Goal: Information Seeking & Learning: Learn about a topic

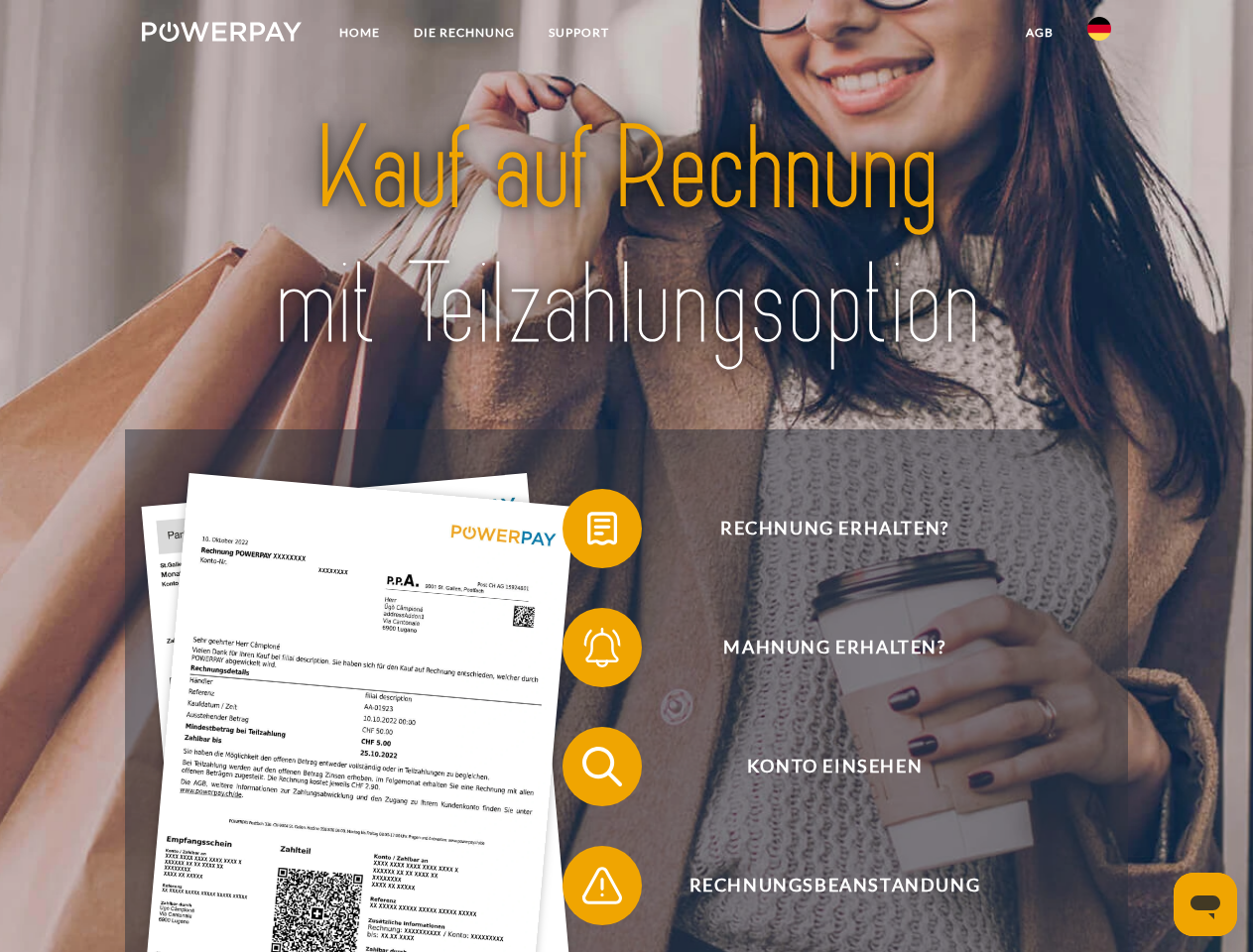
click at [221, 35] on img at bounding box center [222, 32] width 160 height 20
click at [1099, 35] on img at bounding box center [1099, 29] width 24 height 24
click at [1038, 33] on link "agb" at bounding box center [1039, 33] width 62 height 36
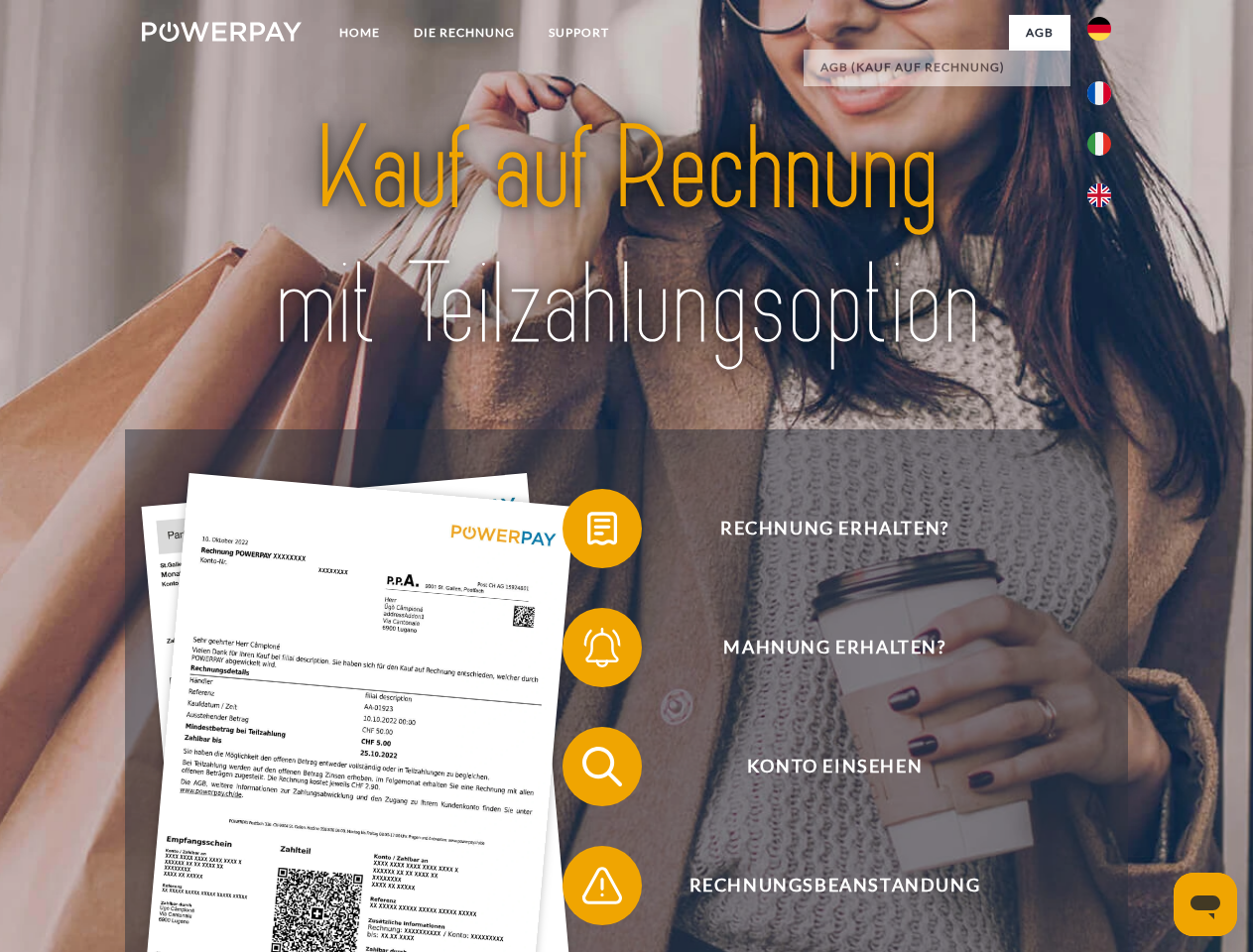
click at [588, 532] on span at bounding box center [572, 527] width 99 height 99
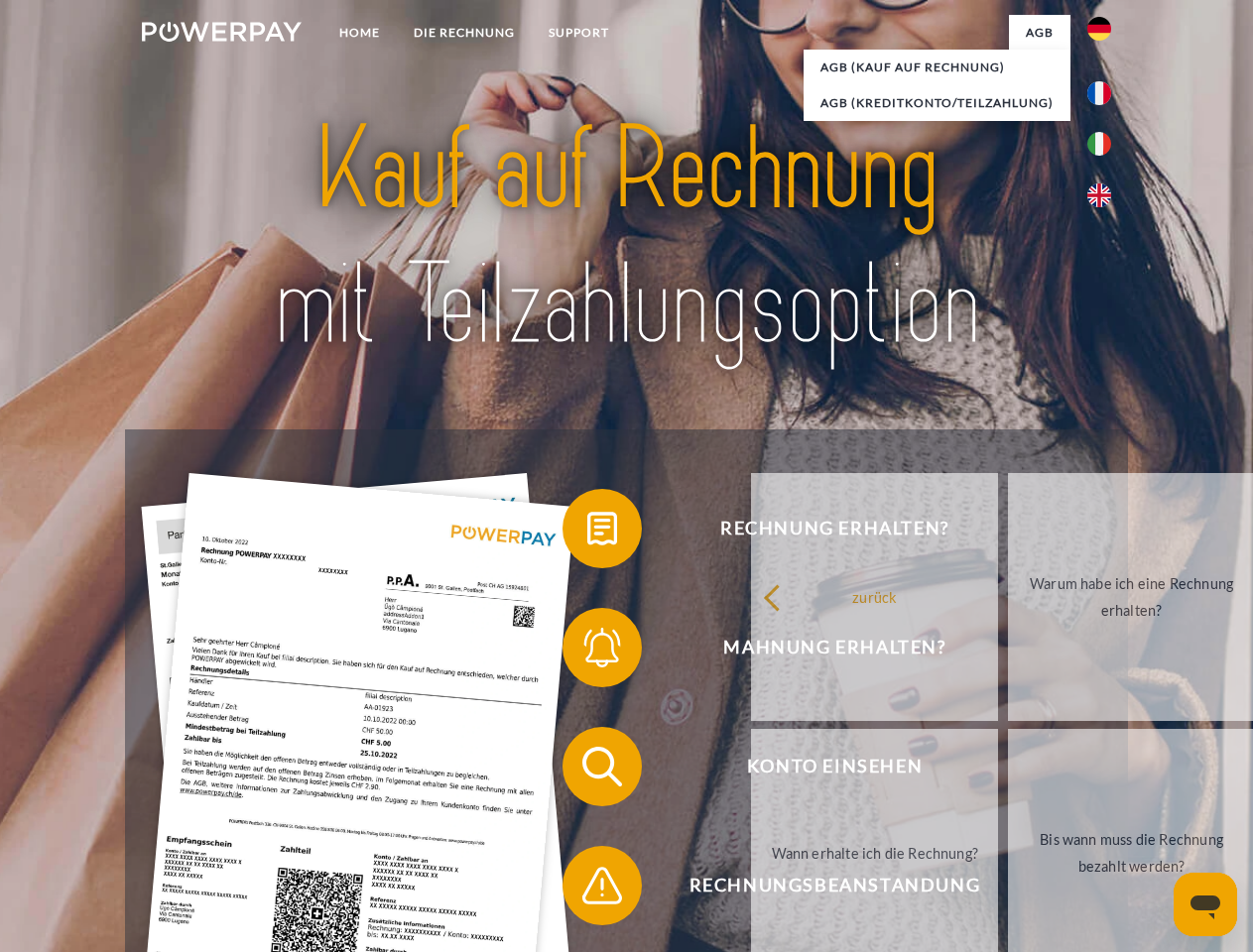
click at [588, 651] on span at bounding box center [572, 646] width 99 height 99
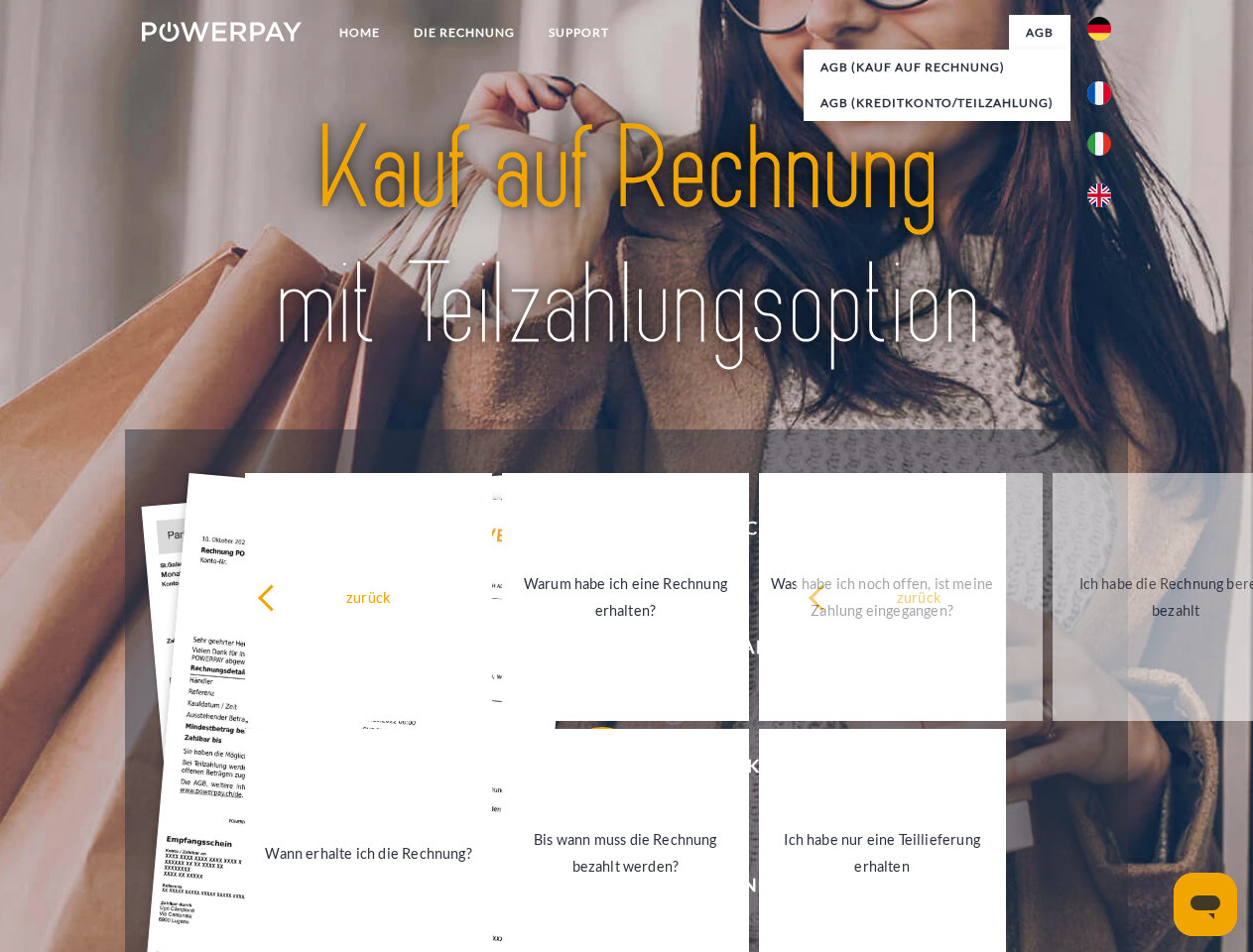
click at [588, 770] on link "Bis wann muss die Rechnung bezahlt werden?" at bounding box center [625, 852] width 247 height 248
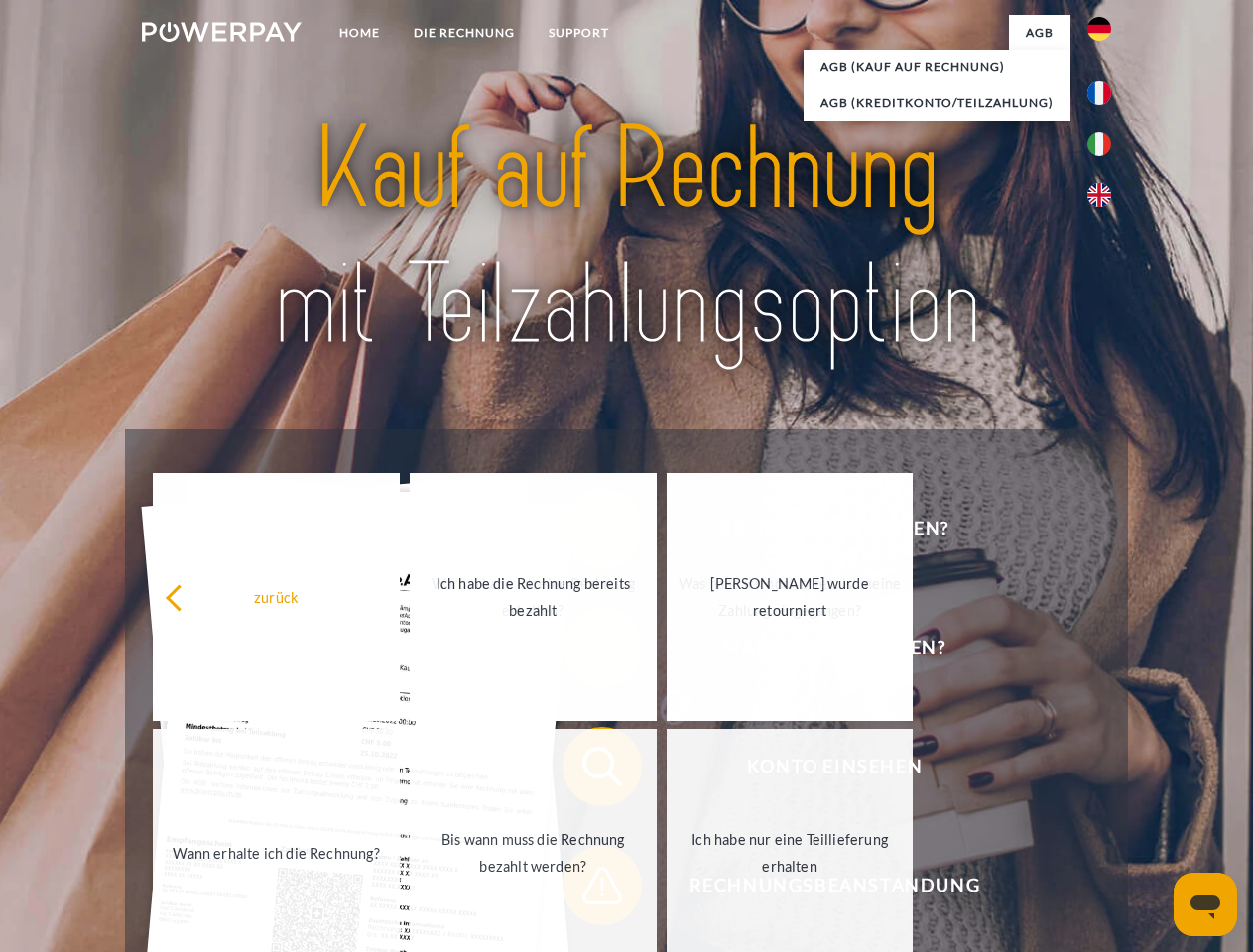
click at [588, 889] on span at bounding box center [572, 885] width 99 height 99
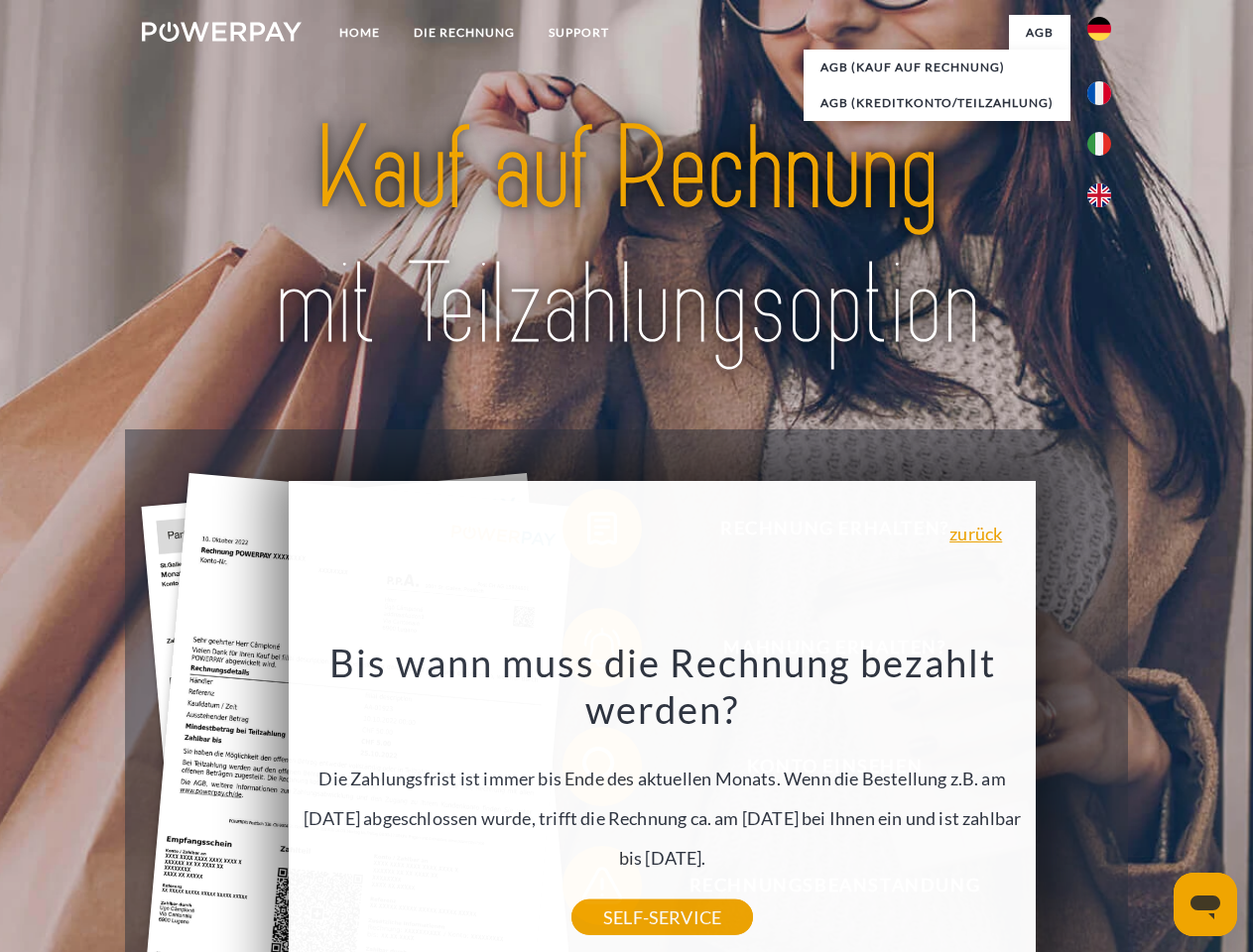
click at [1205, 904] on icon "Messaging-Fenster öffnen" at bounding box center [1205, 907] width 30 height 24
